Goal: Task Accomplishment & Management: Use online tool/utility

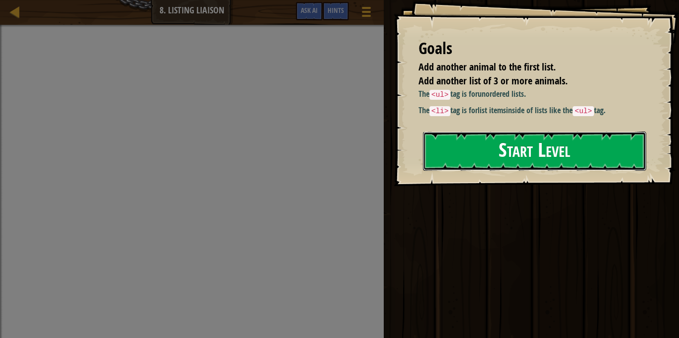
click at [493, 148] on button "Start Level" at bounding box center [534, 151] width 223 height 39
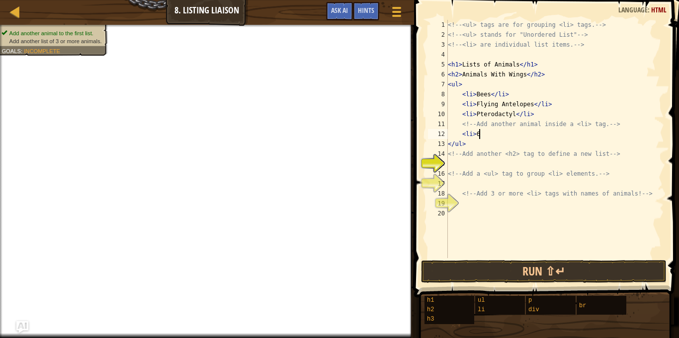
scroll to position [4, 4]
type textarea "<li>67</li>"
click at [462, 163] on div "<!-- <ul> tags are for grouping <li> tags. --> <!-- <ul> stands for "Unordered …" at bounding box center [555, 149] width 218 height 258
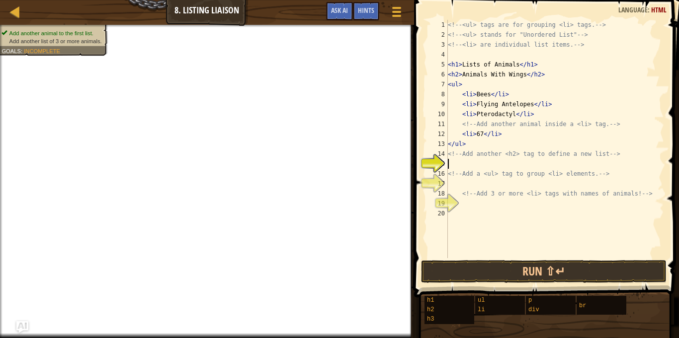
click at [463, 164] on div "<!-- <ul> tags are for grouping <li> tags. --> <!-- <ul> stands for "Unordered …" at bounding box center [555, 149] width 218 height 258
